Goal: Transaction & Acquisition: Purchase product/service

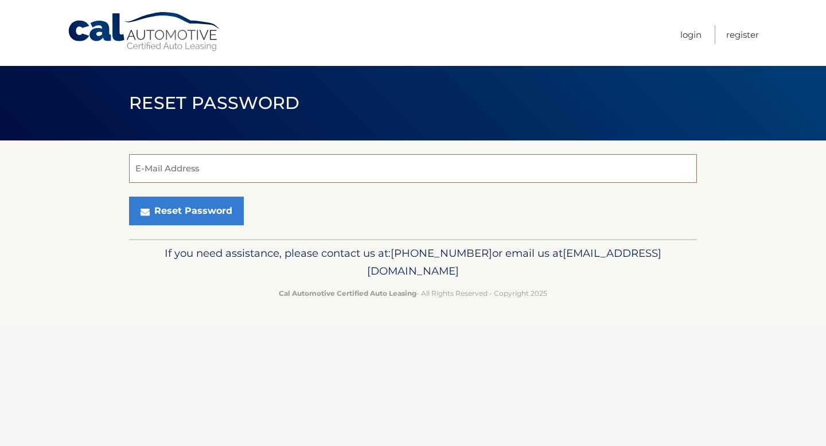
click at [260, 169] on input "E-Mail Address" at bounding box center [413, 168] width 568 height 29
type input "sacerim3@gmail.com"
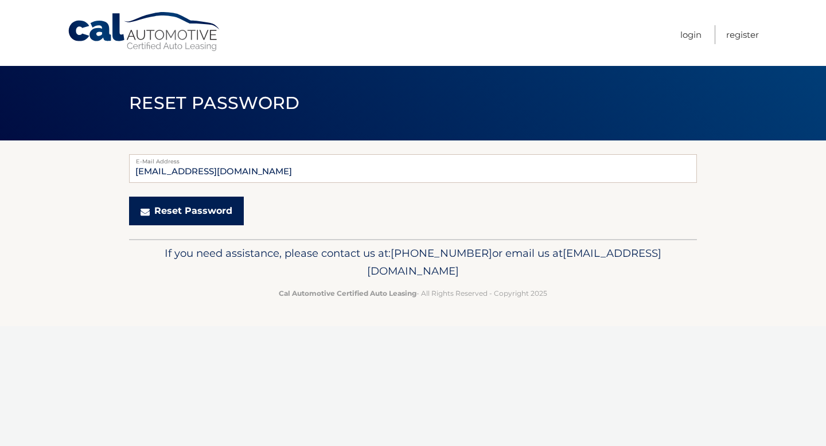
click at [206, 214] on button "Reset Password" at bounding box center [186, 211] width 115 height 29
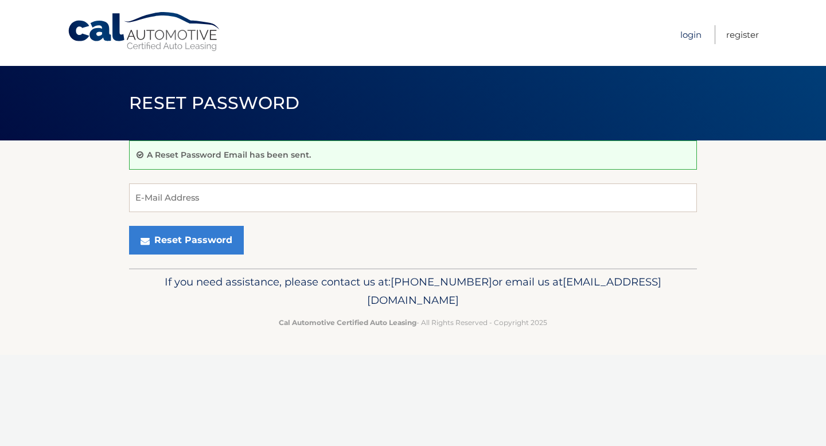
click at [682, 33] on link "Login" at bounding box center [690, 34] width 21 height 19
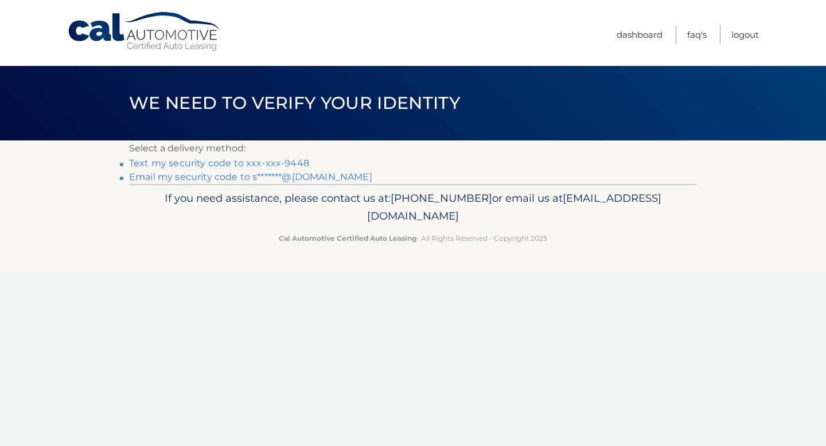
click at [267, 162] on link "Text my security code to xxx-xxx-9448" at bounding box center [219, 163] width 180 height 11
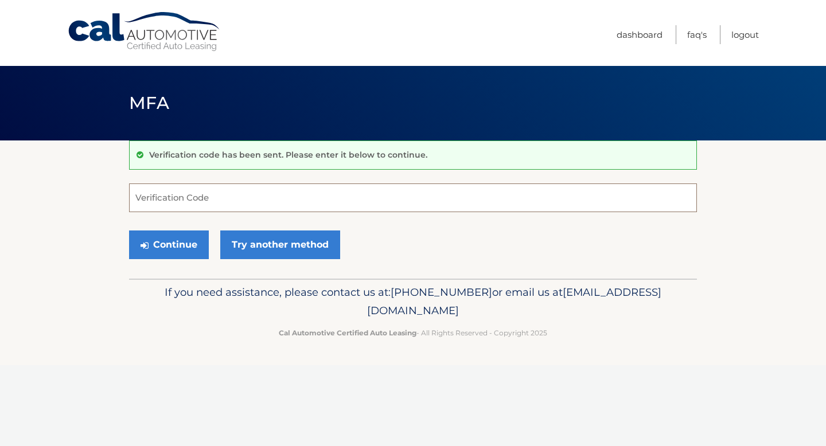
click at [175, 205] on input "Verification Code" at bounding box center [413, 197] width 568 height 29
type input "959014"
click at [146, 235] on button "Continue" at bounding box center [169, 244] width 80 height 29
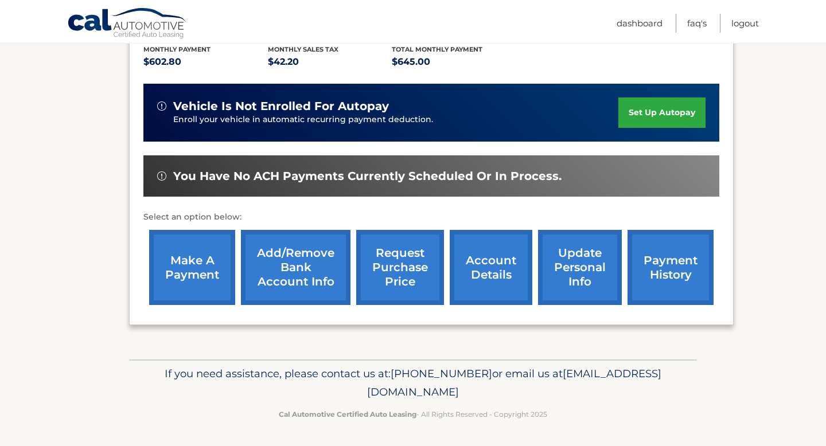
scroll to position [232, 0]
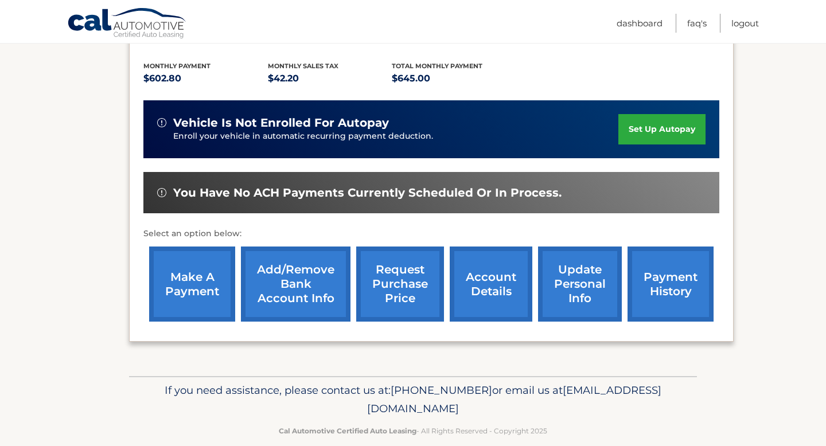
click at [195, 272] on link "make a payment" at bounding box center [192, 284] width 86 height 75
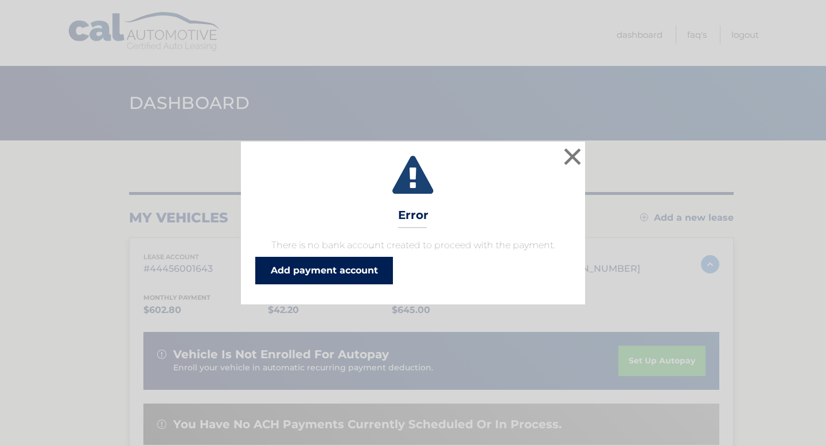
click at [296, 273] on link "Add payment account" at bounding box center [324, 271] width 138 height 28
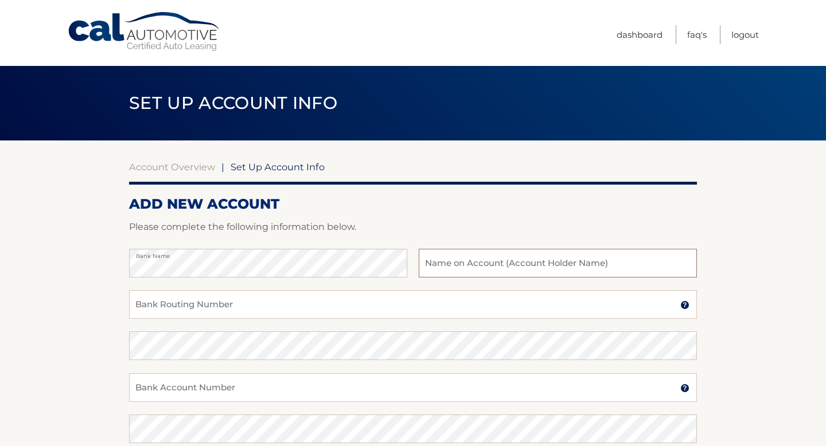
click at [474, 270] on input "text" at bounding box center [558, 263] width 278 height 29
click at [447, 267] on input "Mark Sacerio" at bounding box center [558, 263] width 278 height 29
type input "[PERSON_NAME] & [PERSON_NAME]"
click at [340, 311] on input "Bank Routing Number" at bounding box center [413, 304] width 568 height 29
type input "0"
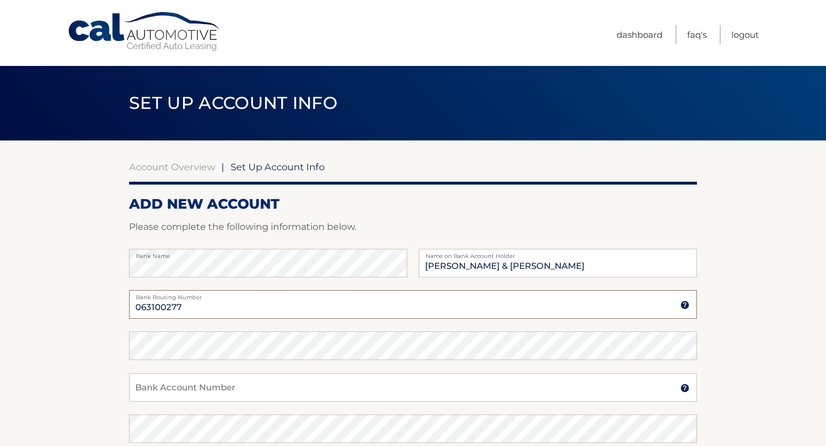
type input "063100277"
click at [214, 379] on input "Bank Account Number" at bounding box center [413, 387] width 568 height 29
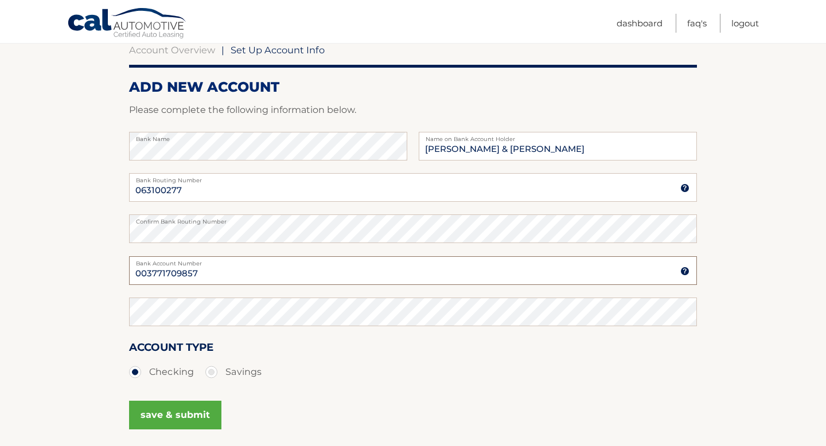
scroll to position [123, 0]
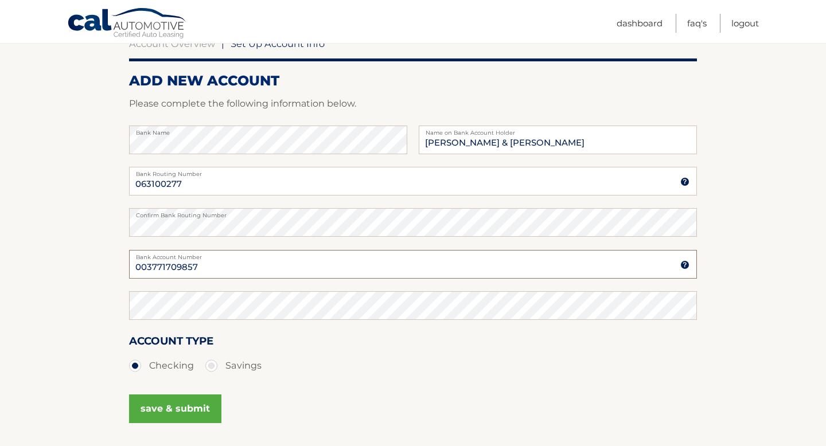
drag, startPoint x: 216, startPoint y: 272, endPoint x: 132, endPoint y: 269, distance: 83.7
click at [132, 269] on input "003771709857" at bounding box center [413, 264] width 568 height 29
type input "003771709857"
click at [158, 403] on button "save & submit" at bounding box center [175, 408] width 92 height 29
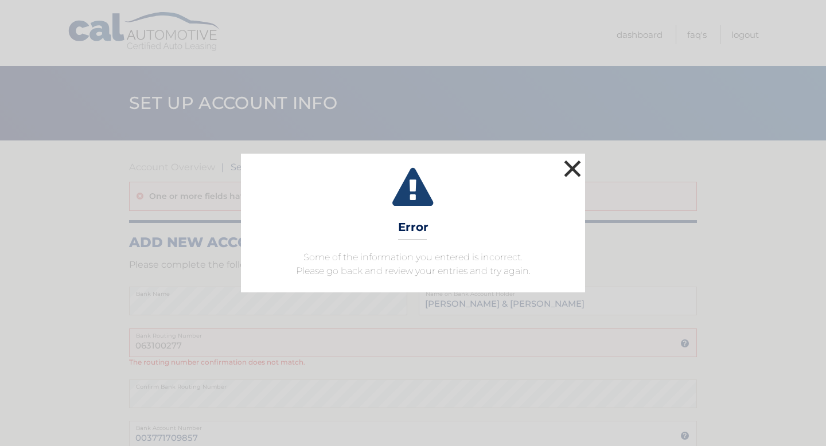
click at [572, 166] on button "×" at bounding box center [572, 168] width 23 height 23
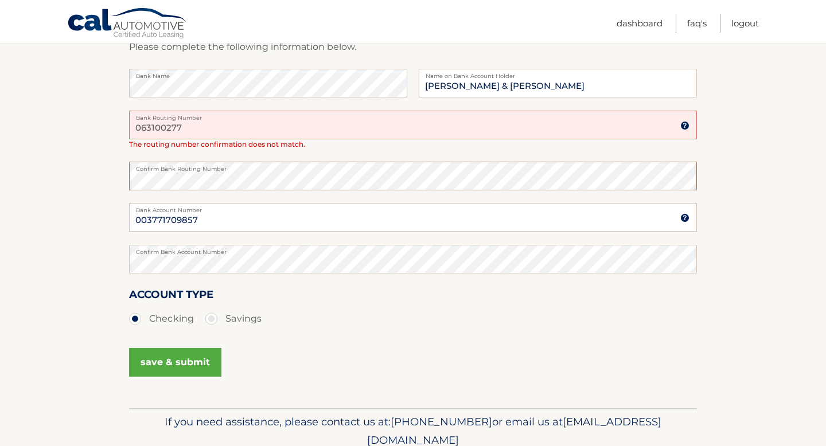
scroll to position [266, 0]
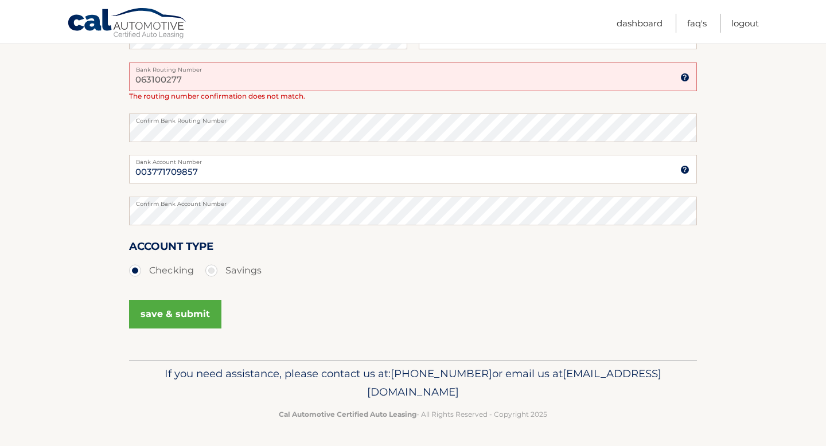
click at [193, 320] on button "save & submit" at bounding box center [175, 314] width 92 height 29
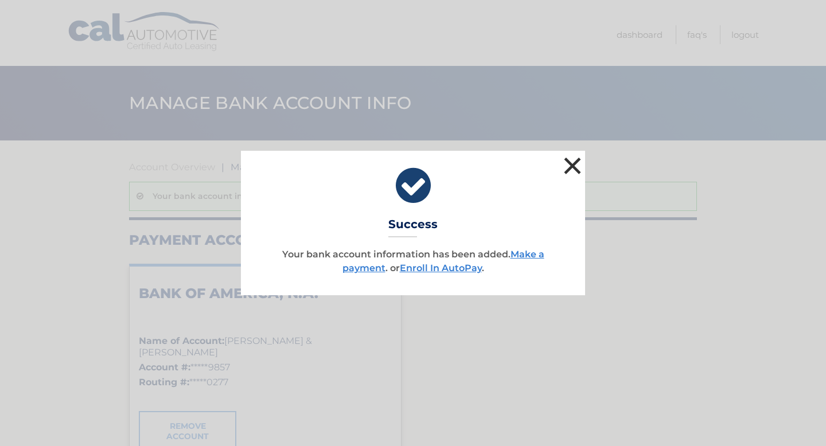
click at [572, 166] on button "×" at bounding box center [572, 165] width 23 height 23
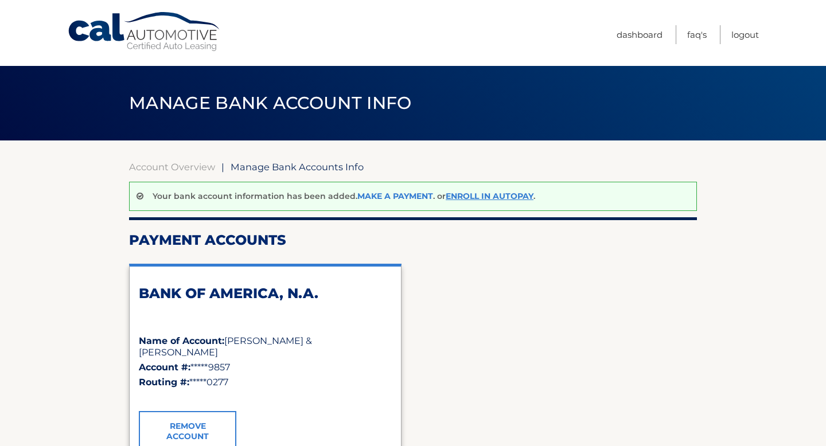
click at [388, 198] on link "Make a payment" at bounding box center [395, 196] width 76 height 10
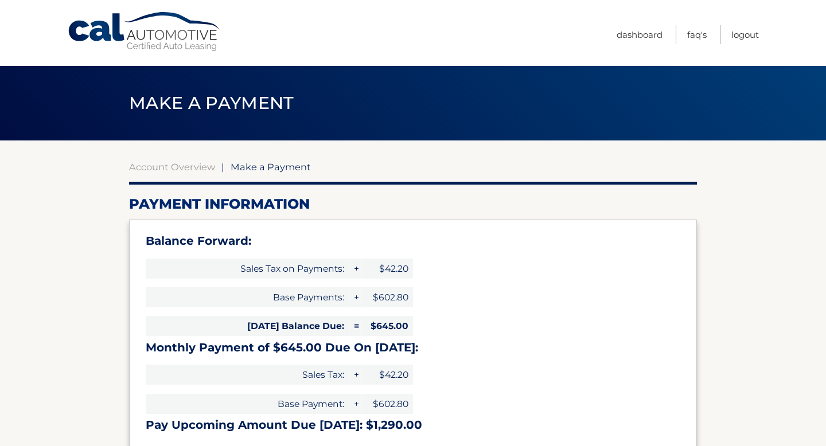
select select "OGU4MjQ2M2UtN2UzMS00MzI4LTg2MzgtZGQ5ZTIwOGU5NGU5"
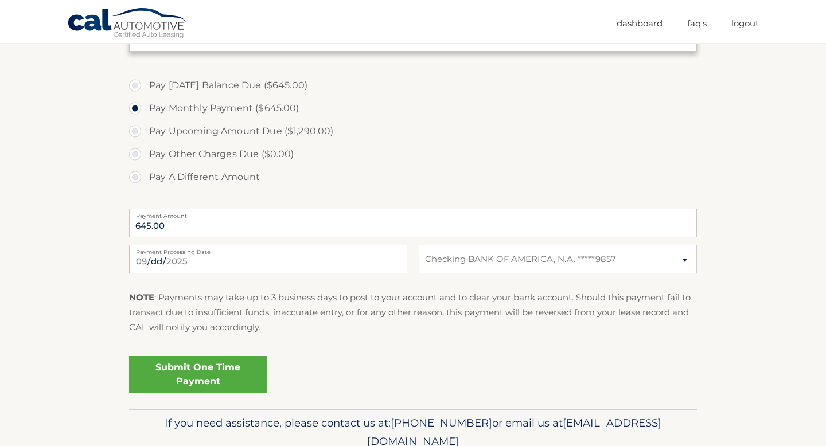
scroll to position [410, 0]
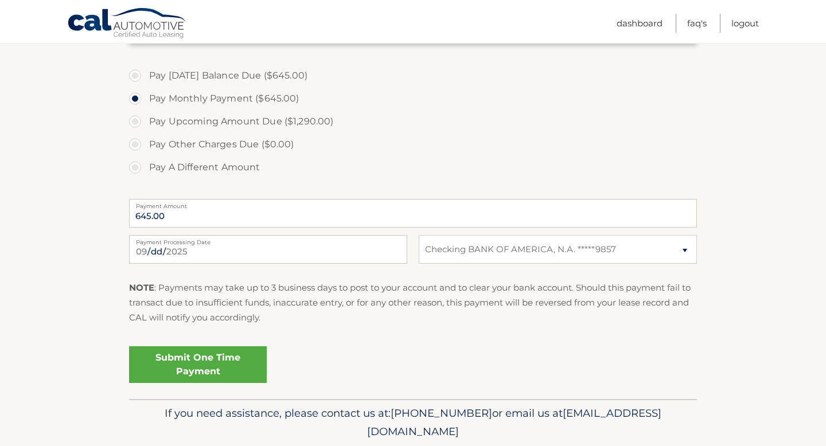
click at [217, 362] on link "Submit One Time Payment" at bounding box center [198, 364] width 138 height 37
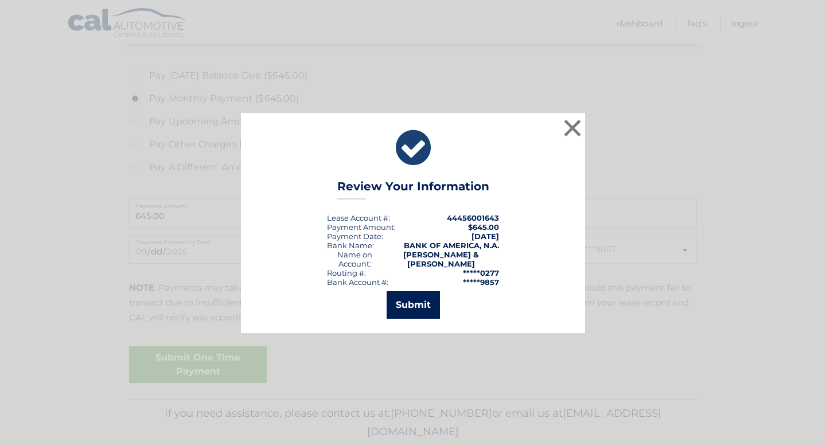
click at [404, 299] on button "Submit" at bounding box center [412, 305] width 53 height 28
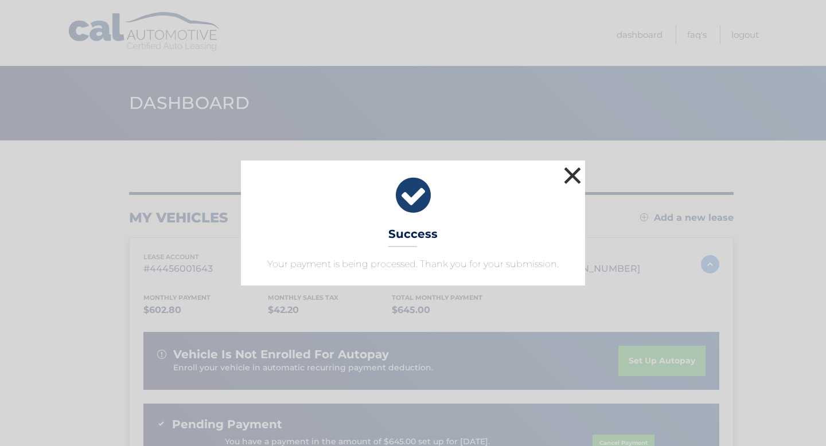
click at [580, 183] on button "×" at bounding box center [572, 175] width 23 height 23
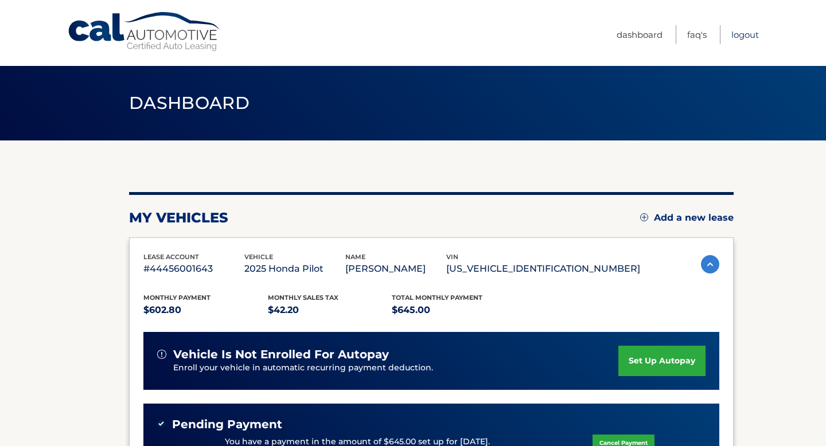
click at [745, 33] on link "Logout" at bounding box center [745, 34] width 28 height 19
